Goal: Task Accomplishment & Management: Use online tool/utility

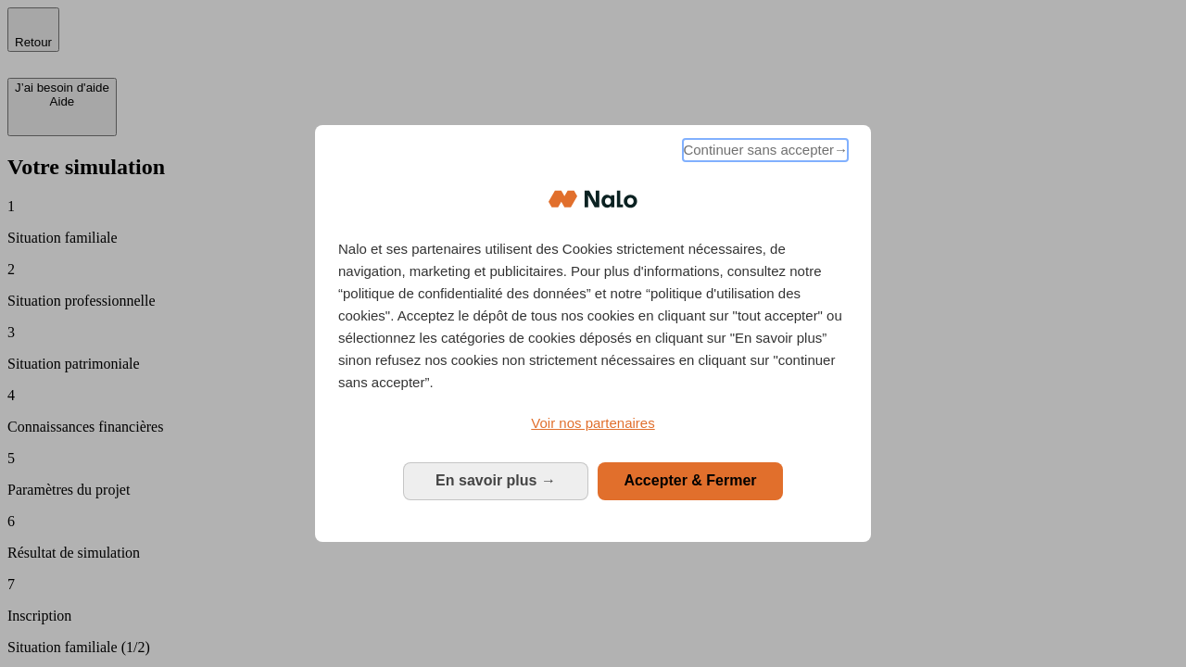
click at [763, 153] on span "Continuer sans accepter →" at bounding box center [765, 150] width 165 height 22
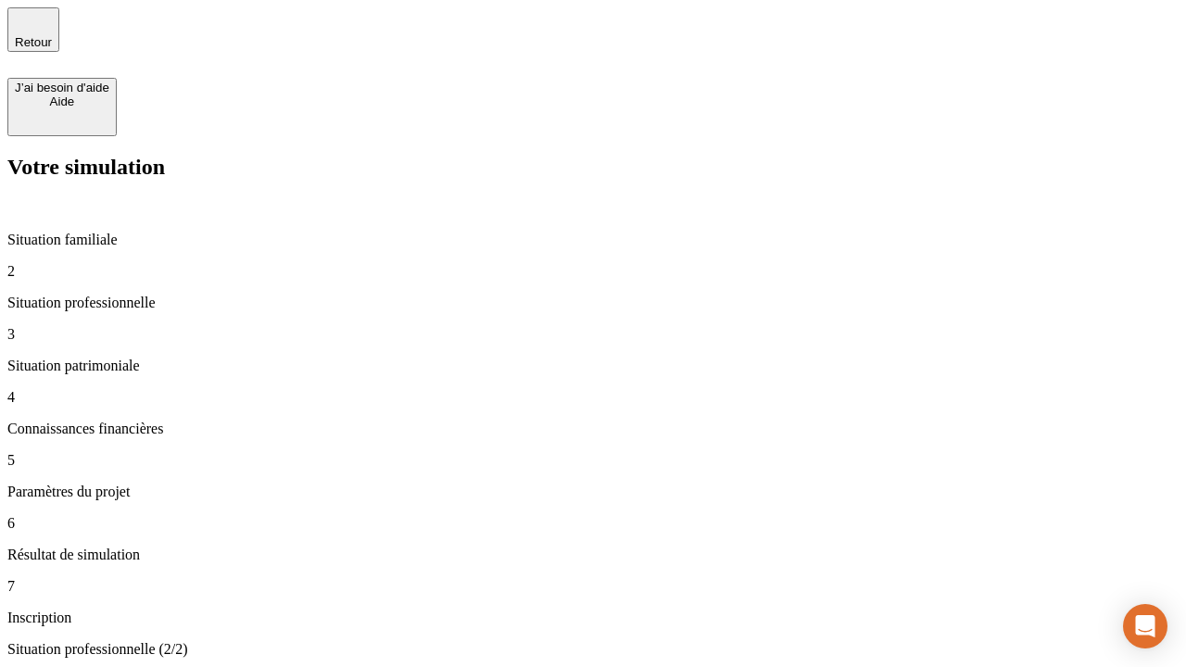
type input "30 000"
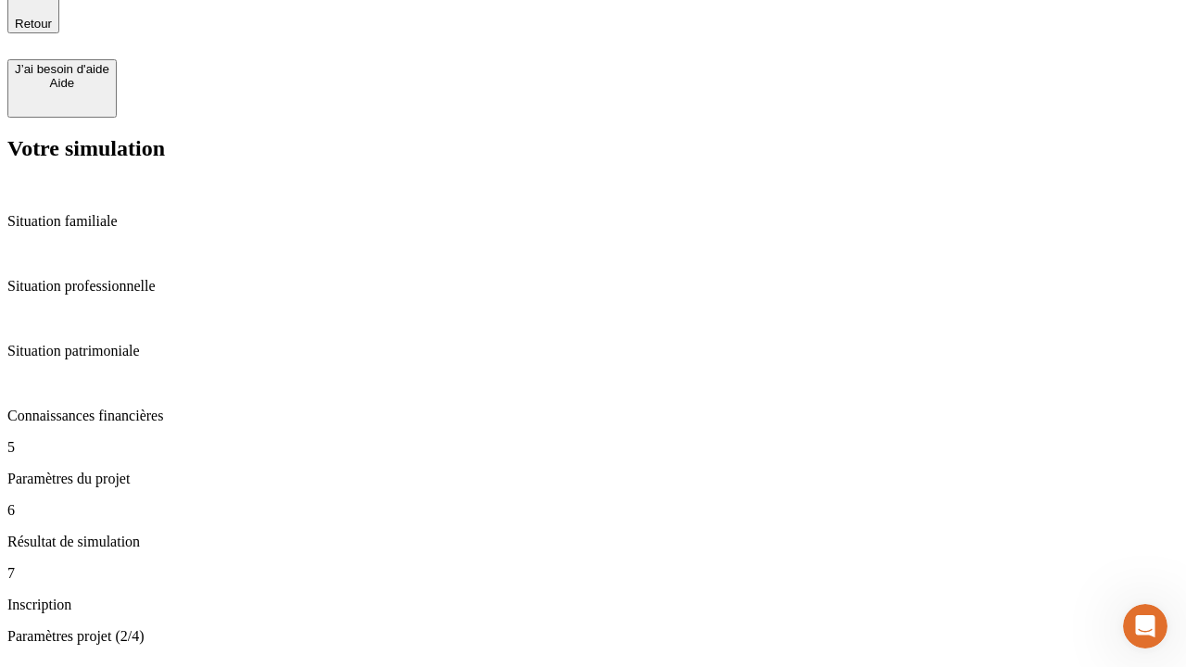
type input "25"
type input "1 000"
type input "640"
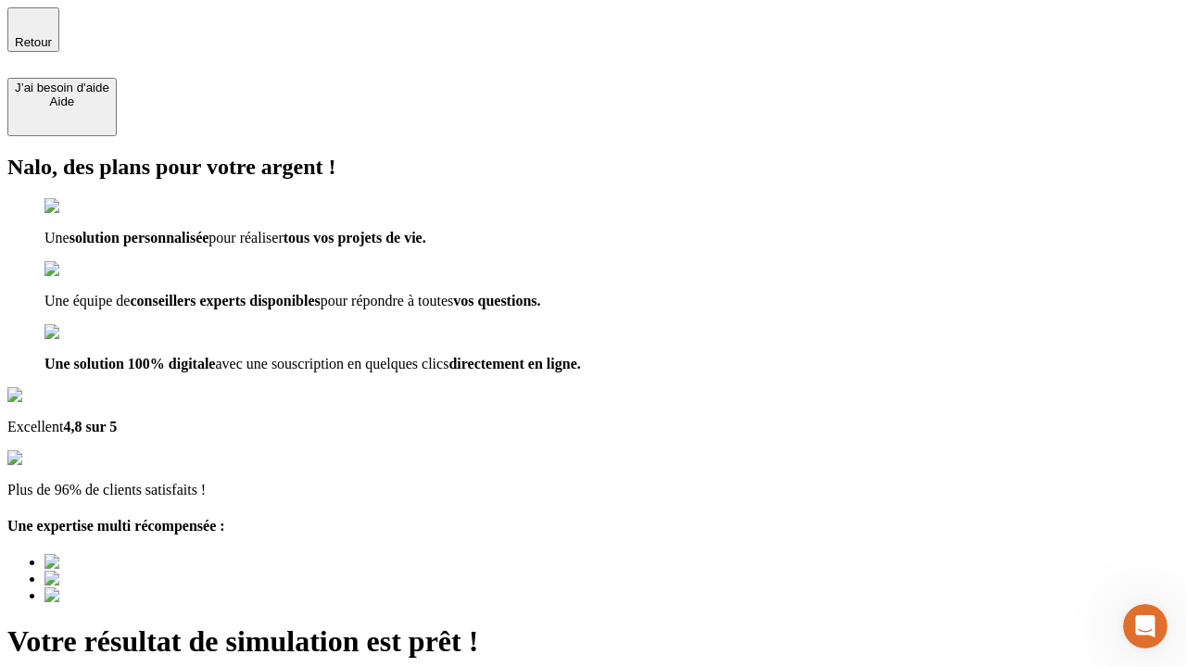
type input "[EMAIL_ADDRESS][PERSON_NAME][DOMAIN_NAME]"
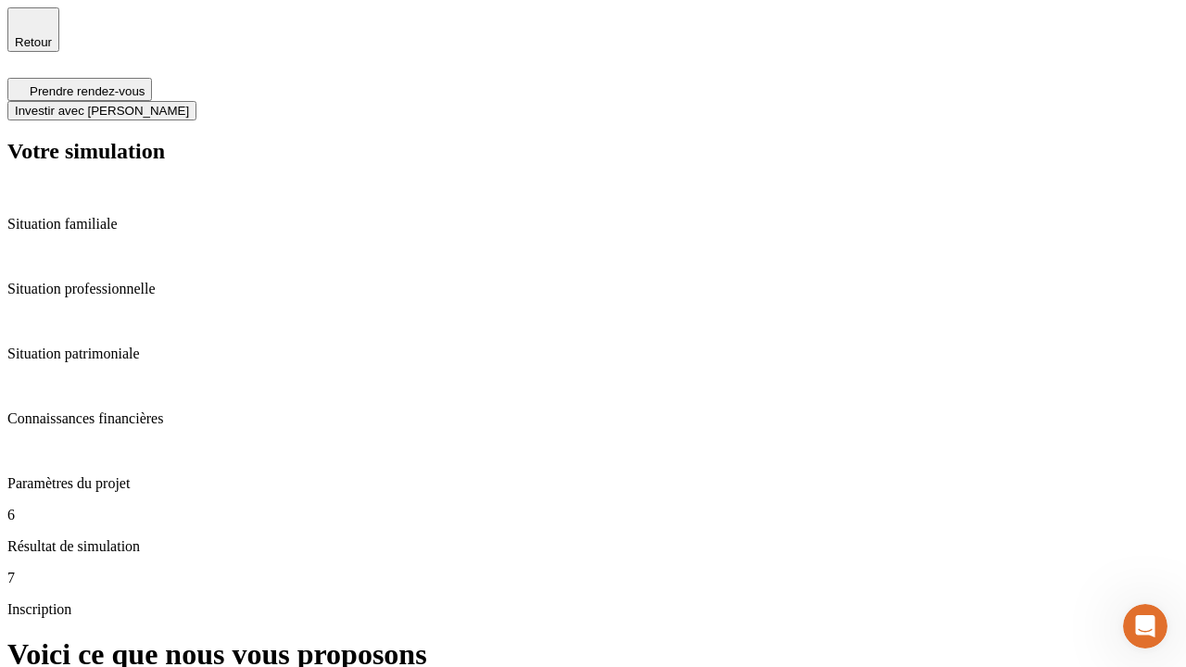
click at [189, 104] on span "Investir avec [PERSON_NAME]" at bounding box center [102, 111] width 174 height 14
